Goal: Check status: Check status

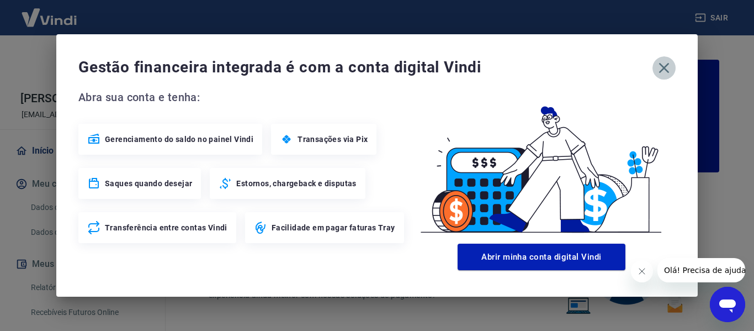
click at [661, 73] on icon "button" at bounding box center [665, 68] width 18 height 18
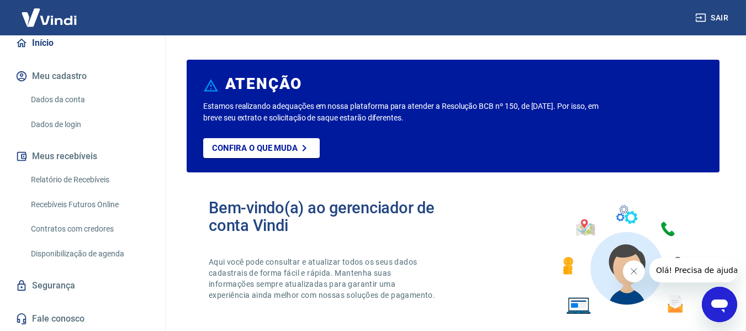
scroll to position [52, 0]
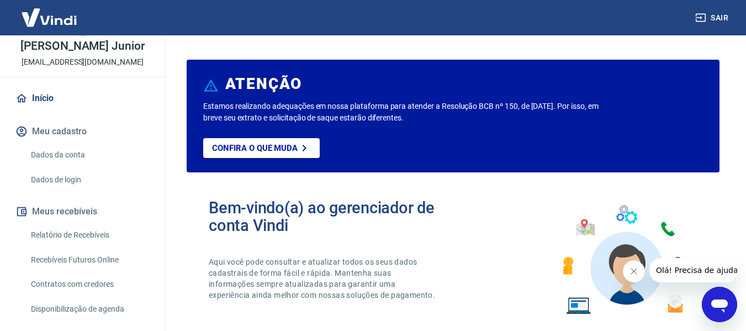
click at [66, 235] on link "Relatório de Recebíveis" at bounding box center [89, 235] width 125 height 23
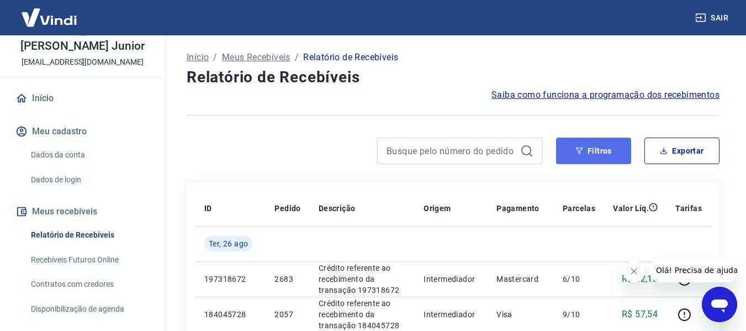
click at [585, 148] on button "Filtros" at bounding box center [593, 151] width 75 height 27
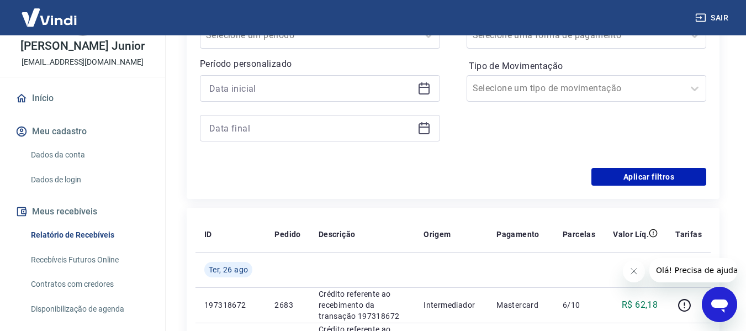
scroll to position [221, 0]
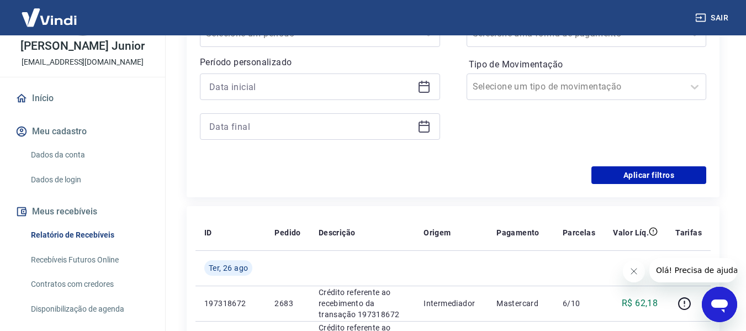
click at [422, 90] on icon at bounding box center [424, 86] width 13 height 13
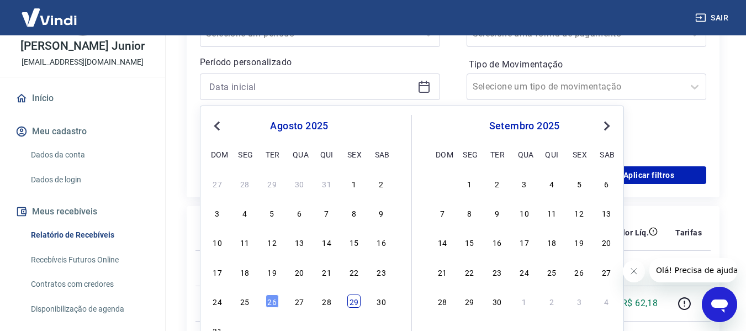
click at [350, 304] on div "29" at bounding box center [353, 300] width 13 height 13
type input "[DATE]"
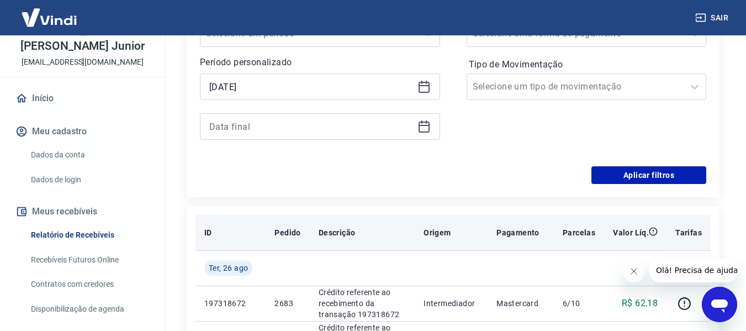
scroll to position [166, 0]
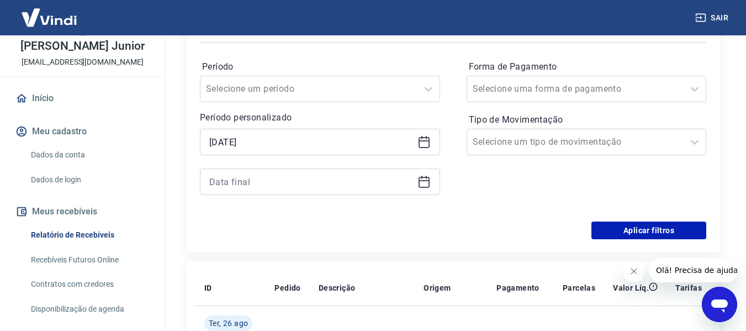
click at [424, 185] on icon at bounding box center [424, 181] width 13 height 13
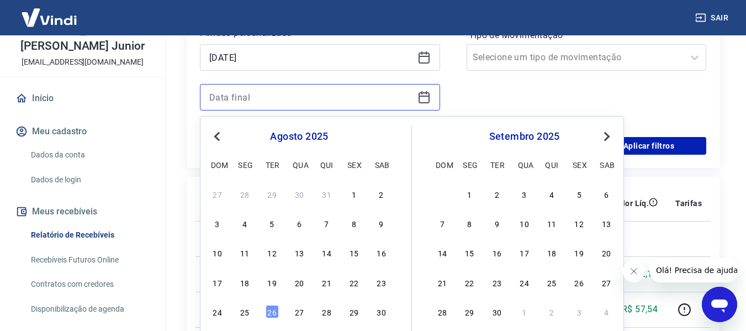
scroll to position [276, 0]
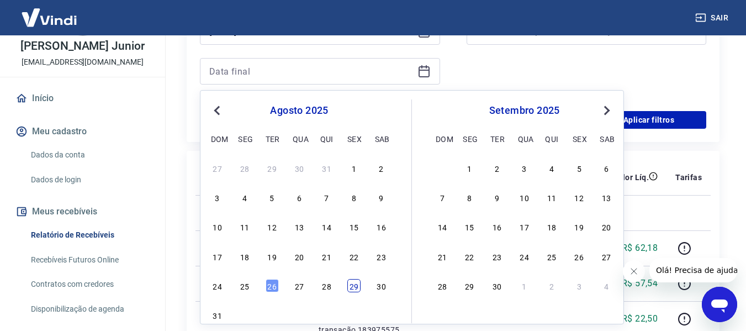
click at [357, 286] on div "29" at bounding box center [353, 285] width 13 height 13
type input "[DATE]"
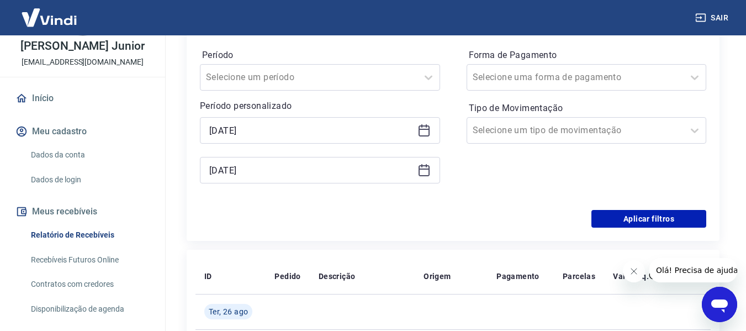
scroll to position [166, 0]
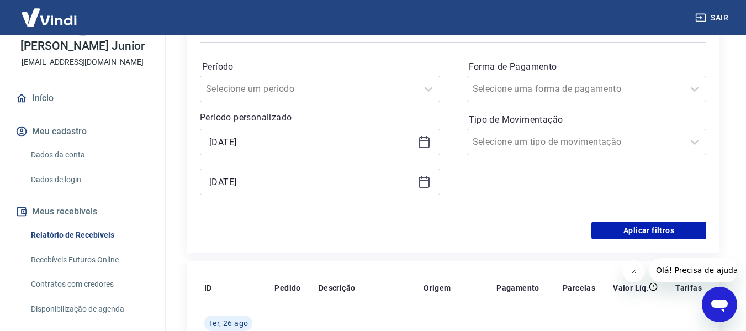
click at [425, 140] on icon at bounding box center [424, 141] width 13 height 13
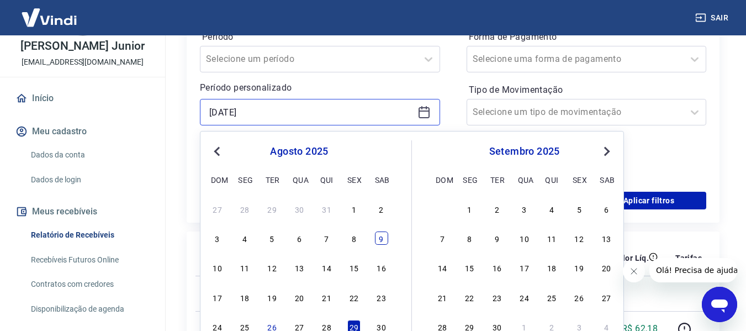
scroll to position [221, 0]
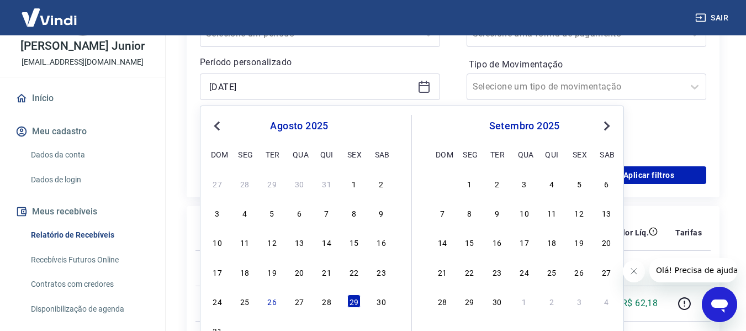
click at [344, 272] on div "17 18 19 20 21 22 23" at bounding box center [299, 271] width 180 height 16
click at [351, 273] on div "22" at bounding box center [353, 271] width 13 height 13
type input "[DATE]"
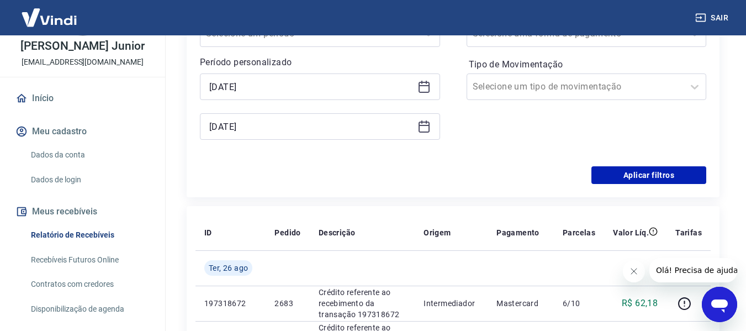
click at [422, 131] on icon at bounding box center [424, 126] width 13 height 13
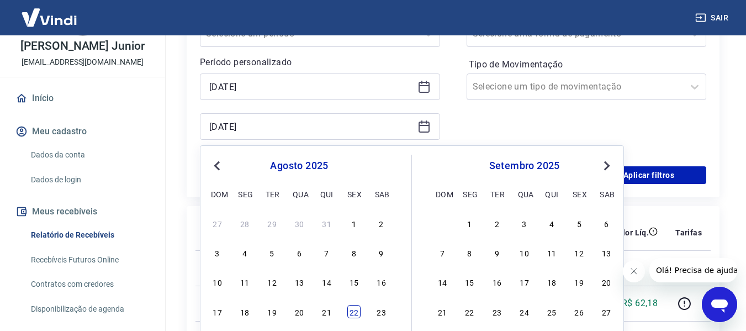
click at [357, 310] on div "22" at bounding box center [353, 311] width 13 height 13
type input "[DATE]"
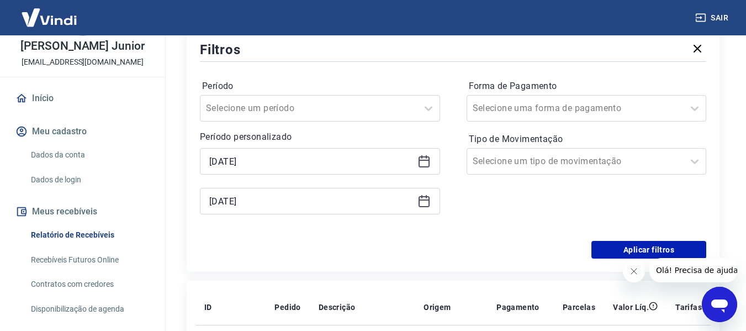
scroll to position [166, 0]
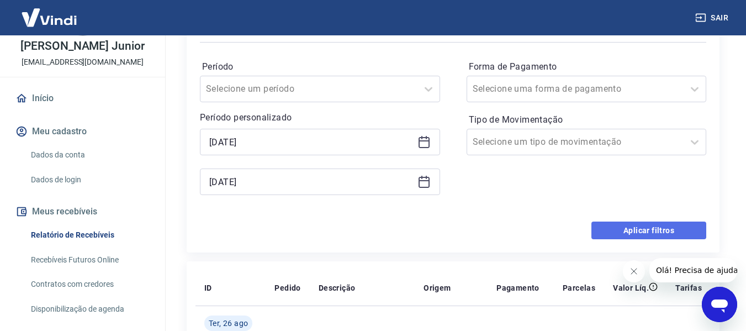
click at [621, 233] on button "Aplicar filtros" at bounding box center [648, 230] width 115 height 18
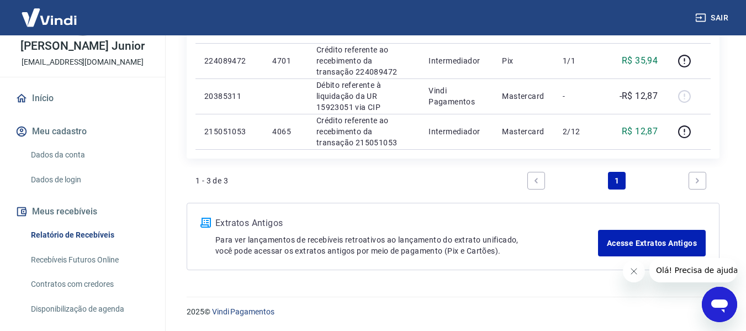
scroll to position [163, 0]
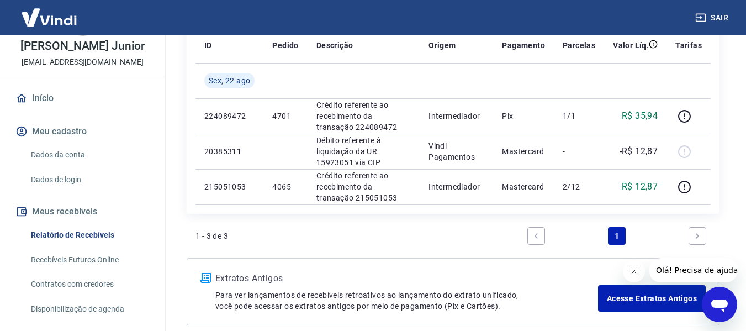
click at [635, 272] on icon "Fechar mensagem da empresa" at bounding box center [633, 271] width 9 height 9
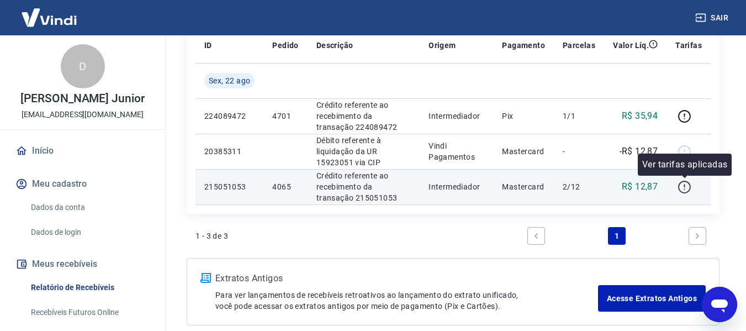
click at [683, 189] on icon "button" at bounding box center [685, 187] width 14 height 14
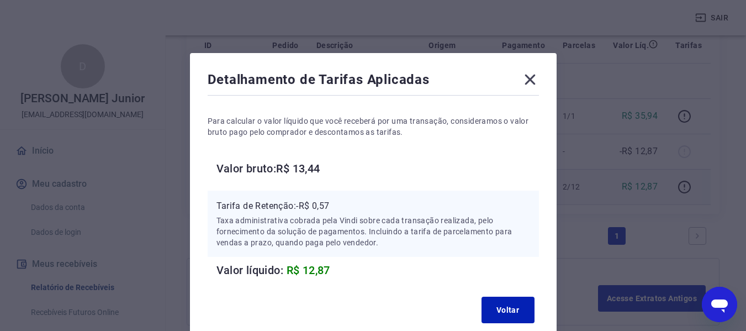
click at [533, 80] on icon at bounding box center [530, 80] width 18 height 18
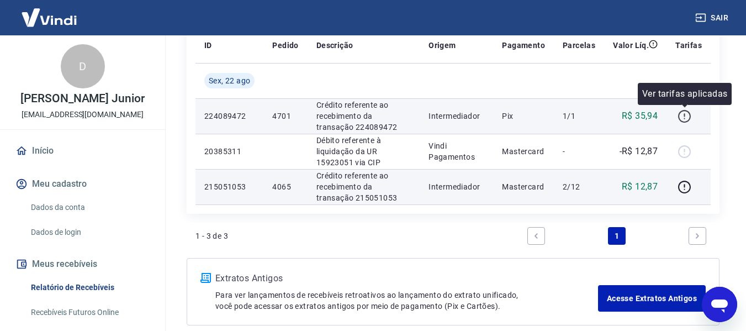
click at [683, 116] on icon "button" at bounding box center [685, 116] width 14 height 14
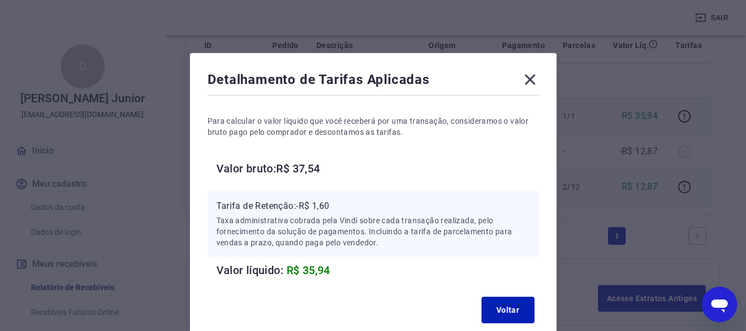
click at [531, 84] on icon at bounding box center [530, 80] width 18 height 18
